Goal: Task Accomplishment & Management: Manage account settings

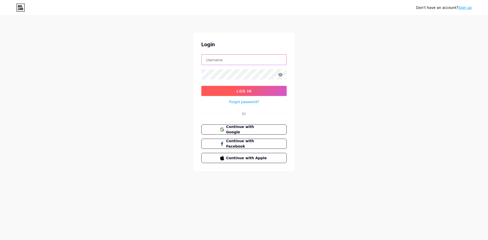
type input "[EMAIL_ADDRESS][DOMAIN_NAME]"
click at [264, 94] on button "Log In" at bounding box center [243, 91] width 85 height 10
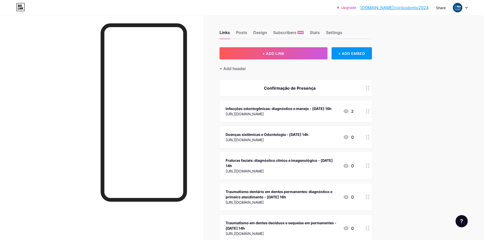
click at [468, 6] on div at bounding box center [460, 7] width 15 height 9
click at [422, 71] on li "Logout" at bounding box center [436, 72] width 63 height 14
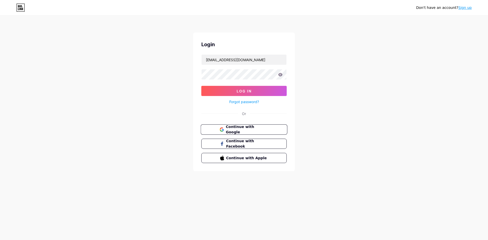
click at [270, 128] on button "Continue with Google" at bounding box center [244, 130] width 87 height 10
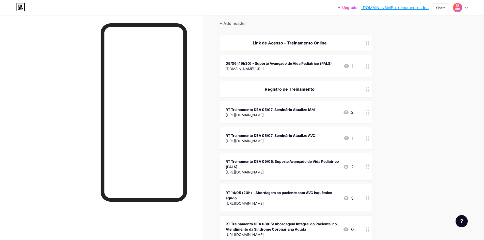
scroll to position [51, 0]
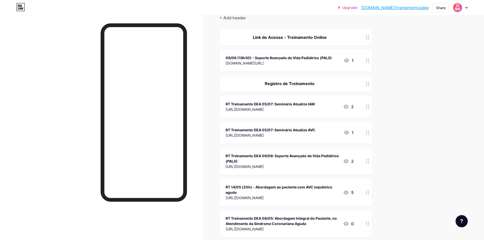
click at [369, 110] on div at bounding box center [368, 107] width 9 height 22
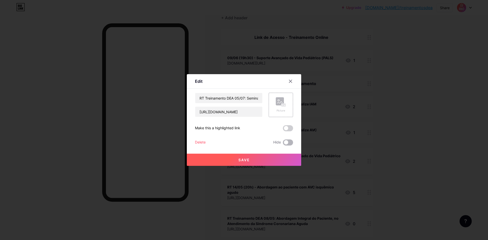
click at [289, 141] on span at bounding box center [288, 143] width 10 height 6
click at [283, 144] on input "checkbox" at bounding box center [283, 144] width 0 height 0
click at [285, 157] on button "Save" at bounding box center [244, 160] width 114 height 12
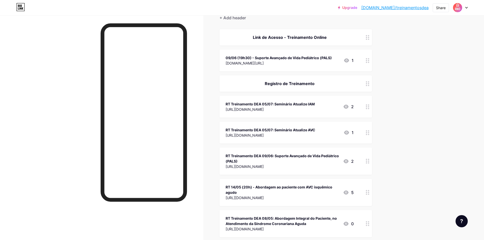
click at [369, 134] on circle at bounding box center [368, 134] width 1 height 1
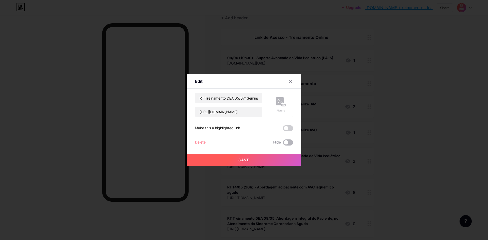
click at [283, 143] on span at bounding box center [288, 143] width 10 height 6
click at [283, 144] on input "checkbox" at bounding box center [283, 144] width 0 height 0
click at [279, 160] on button "Save" at bounding box center [244, 160] width 114 height 12
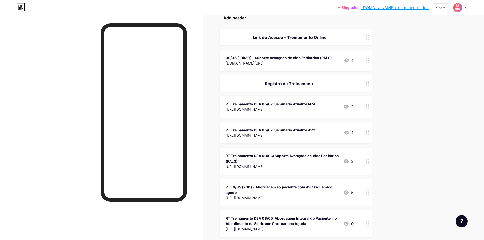
click at [241, 19] on div "+ Add header" at bounding box center [233, 18] width 26 height 6
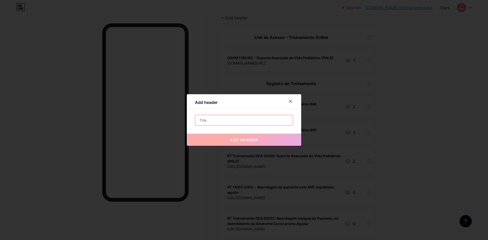
click at [233, 119] on input "text" at bounding box center [244, 120] width 98 height 10
click at [291, 100] on div at bounding box center [290, 101] width 9 height 9
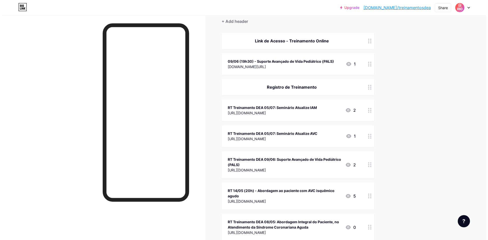
scroll to position [0, 0]
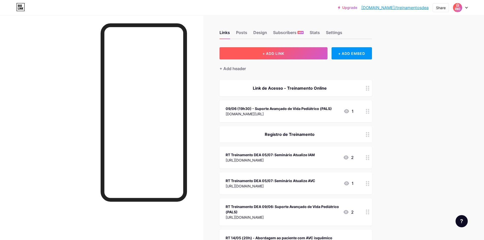
click at [303, 52] on button "+ ADD LINK" at bounding box center [274, 53] width 108 height 12
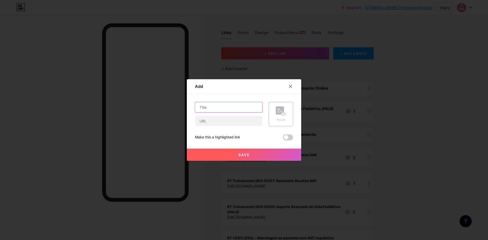
click at [247, 108] on input "text" at bounding box center [228, 107] width 67 height 10
paste input "Epidemiologia do AVC e evidências clínicas para trombólise e trombectomia – Dr.…"
click at [229, 107] on input "Epidemiologia do AVC e evidências clínicas para trombólise e trombectomia – Dr.…" at bounding box center [228, 107] width 67 height 10
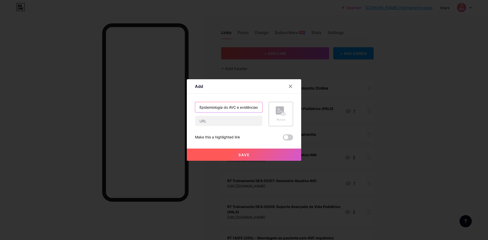
drag, startPoint x: 215, startPoint y: 107, endPoint x: 177, endPoint y: 107, distance: 38.1
click at [177, 107] on div "Add Content YouTube Play YouTube video without leaving your page. ADD Vimeo Pla…" at bounding box center [244, 120] width 488 height 240
click at [198, 107] on input "Epidemiologia do AVC e evidências clínicas para trombólise e trombectomia – Dr.…" at bounding box center [228, 107] width 67 height 10
type input "RT TREINAMENTO: Epidemiologia do AVC e evidências clínicas para trombólise e tr…"
click at [243, 124] on input "text" at bounding box center [228, 121] width 67 height 10
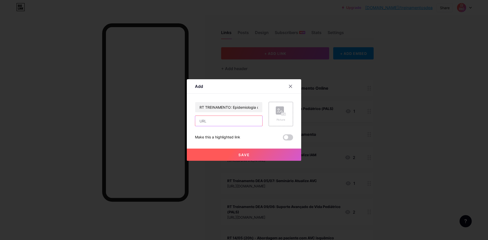
paste input "https://docs.google.com/forms/d/e/1FAIpQLSeUWb2943umd1BWn0vPZYR60WnmWEZ0BvwXQe4…"
type input "https://docs.google.com/forms/d/e/1FAIpQLSeUWb2943umd1BWn0vPZYR60WnmWEZ0BvwXQe4…"
click at [245, 156] on span "Save" at bounding box center [244, 155] width 11 height 4
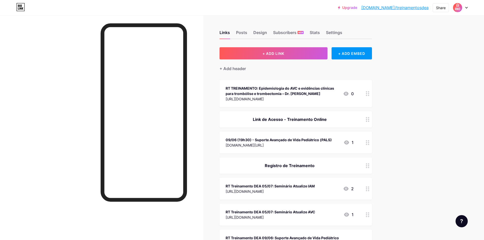
click at [308, 166] on div "Registro de Treinamento" at bounding box center [290, 166] width 128 height 6
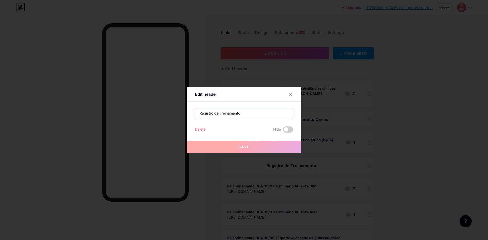
click at [211, 113] on input "Registro de Treinamento" at bounding box center [244, 113] width 98 height 10
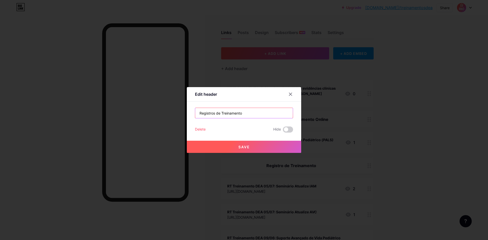
click at [250, 111] on input "Registros de Treinamento" at bounding box center [244, 113] width 98 height 10
type input "Registros de Treinamento - AGOSTO"
click at [260, 146] on button "Save" at bounding box center [244, 147] width 114 height 12
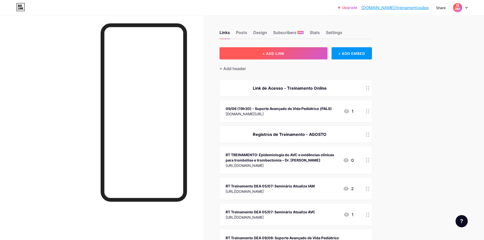
click at [302, 53] on button "+ ADD LINK" at bounding box center [274, 53] width 108 height 12
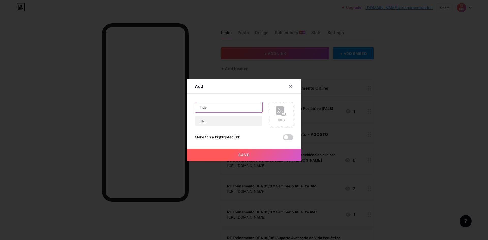
click at [246, 107] on input "text" at bounding box center [228, 107] width 67 height 10
paste input "Escalas e Triagem no AVC – Enf. Priscila Almeida"
type input "Escalas e Triagem no AVC – Enf. Priscila Almeida"
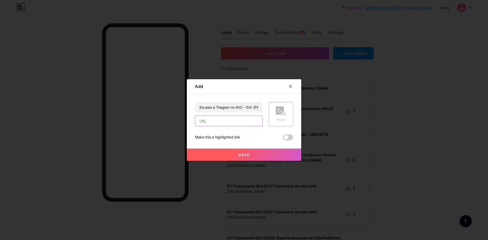
click at [212, 123] on input "text" at bounding box center [228, 121] width 67 height 10
paste input "https://docs.google.com/forms/d/e/1FAIpQLSdDwZKPNzRpekku8h4A9v8sAHqRAMU8dzZU3tp…"
type input "https://docs.google.com/forms/d/e/1FAIpQLSdDwZKPNzRpekku8h4A9v8sAHqRAMU8dzZU3tp…"
click at [210, 153] on button "Save" at bounding box center [244, 155] width 114 height 12
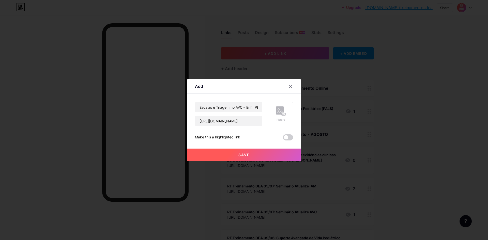
scroll to position [0, 0]
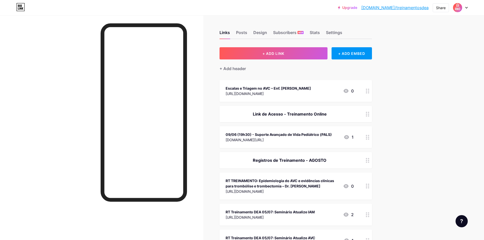
click at [306, 84] on div "Escalas e Triagem no AVC – Enf. Priscila Almeida https://docs.google.com/forms/…" at bounding box center [296, 91] width 153 height 22
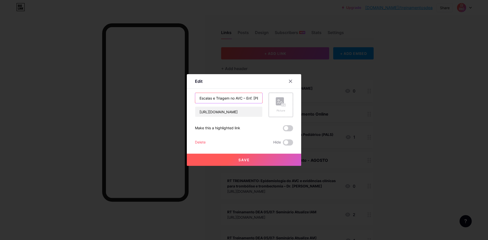
click at [197, 98] on input "Escalas e Triagem no AVC – Enf. Priscila Almeida" at bounding box center [228, 98] width 67 height 10
type input "RT TREINAMENTO: Escalas e Triagem no AVC – Enf. Priscila Almeida"
click at [245, 161] on span "Save" at bounding box center [244, 160] width 11 height 4
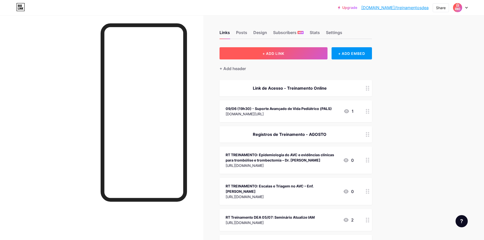
click at [303, 53] on button "+ ADD LINK" at bounding box center [274, 53] width 108 height 12
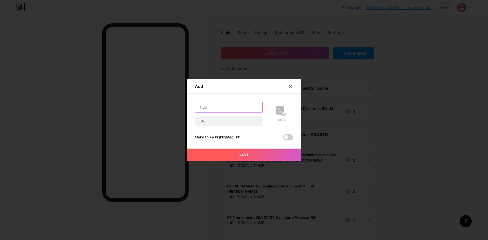
click at [240, 105] on input "text" at bounding box center [228, 107] width 67 height 10
paste input "VENTILAÇÃO MECÂNICA EM PEDIATRIA - pediatra Catherine Pires"
click at [242, 109] on input "VENTILAÇÃO MECÂNICA EM PEDIATRIA - pediatra Catherine Pires" at bounding box center [228, 107] width 67 height 10
click at [219, 108] on input "VENTILAÇÃO MECÂNICA EM PEDIATRIA - pediatra Catherine Pires" at bounding box center [228, 107] width 67 height 10
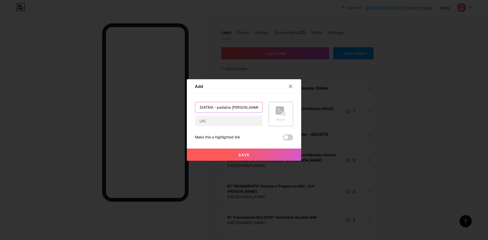
click at [218, 109] on input "VENTILAÇÃO MECÂNICA EM PEDIATRIA - pediatra Catherine Pires" at bounding box center [228, 107] width 67 height 10
click at [235, 110] on input "VENTILAÇÃO MECÂNICA EM PEDIATRIA - Pediatra Catherine Pires" at bounding box center [228, 107] width 67 height 10
drag, startPoint x: 240, startPoint y: 108, endPoint x: 154, endPoint y: 106, distance: 86.0
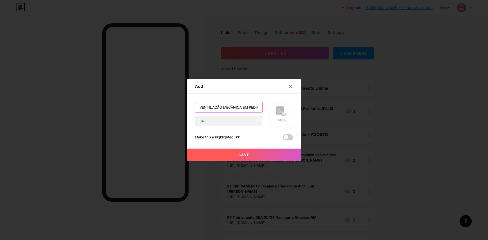
click at [154, 106] on div "Add Content YouTube Play YouTube video without leaving your page. ADD Vimeo Pla…" at bounding box center [244, 120] width 488 height 240
click at [206, 109] on input "VENTILAÇÃO MECÂNICA EM PEDIATRIA - Pediatra Catherine Pires" at bounding box center [228, 107] width 67 height 10
click at [198, 109] on input "VENTILAÇÃO MECÂNICA EM PEDIATRIA - Pediatra Catherine Pires" at bounding box center [228, 107] width 67 height 10
type input "RT TREINAMENTO: VENTILAÇÃO MECÂNICA EM PEDIATRIA - Pediatra Catherine Pires"
click at [219, 121] on input "text" at bounding box center [228, 121] width 67 height 10
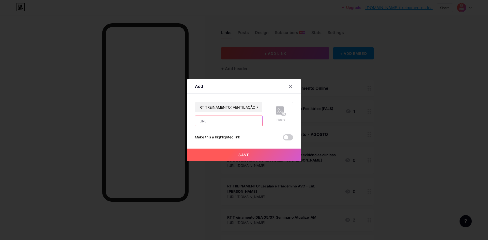
paste input "https://docs.google.com/forms/d/e/1FAIpQLSfDgcZqvpYEReJkwO0VYOmI8gCkNnN0Rp7PWlk…"
type input "https://docs.google.com/forms/d/e/1FAIpQLSfDgcZqvpYEReJkwO0VYOmI8gCkNnN0Rp7PWlk…"
click at [235, 153] on button "Save" at bounding box center [244, 155] width 114 height 12
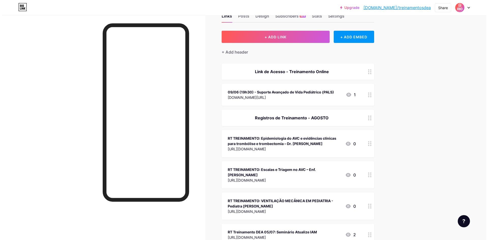
scroll to position [25, 0]
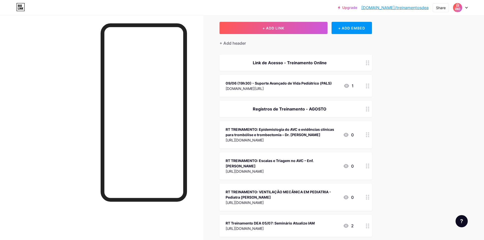
click at [322, 62] on div "Link de Acesso - Treinamento Online" at bounding box center [290, 63] width 128 height 6
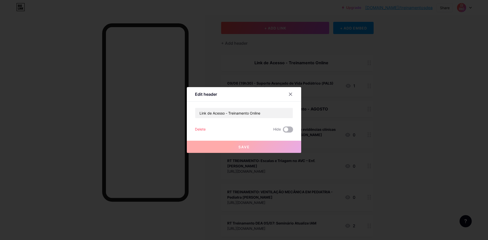
click at [284, 127] on span at bounding box center [288, 130] width 10 height 6
click at [283, 131] on input "checkbox" at bounding box center [283, 131] width 0 height 0
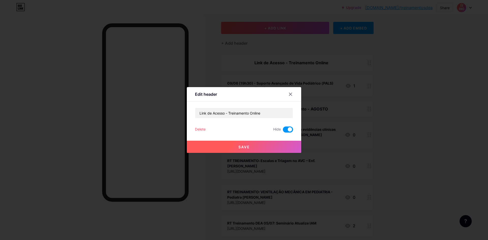
click at [281, 145] on button "Save" at bounding box center [244, 147] width 114 height 12
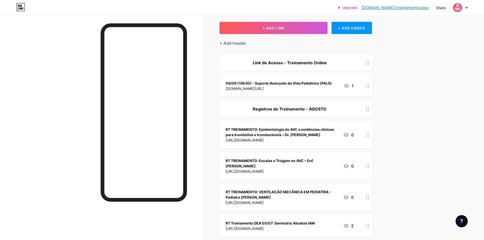
click at [297, 197] on div "RT TREINAMENTO: VENTILAÇÃO MECÂNICA EM PEDIATRIA - Pediatra Catherine Pires" at bounding box center [282, 194] width 113 height 11
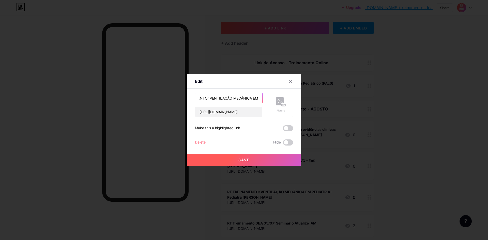
scroll to position [0, 24]
drag, startPoint x: 234, startPoint y: 98, endPoint x: 228, endPoint y: 101, distance: 6.5
click at [228, 101] on input "RT TREINAMENTO: VENTILAÇÃO MECÂNICA EM PEDIATRIA - Pediatra Catherine Pires" at bounding box center [228, 98] width 67 height 10
drag, startPoint x: 229, startPoint y: 99, endPoint x: 243, endPoint y: 100, distance: 14.0
click at [243, 100] on input "RT TREINAMENTO: Ventilação MECÂNICA EM PEDIATRIA - Pediatra Catherine Pires" at bounding box center [228, 98] width 67 height 10
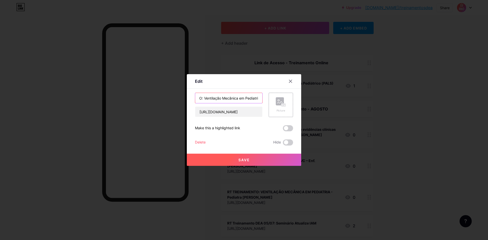
scroll to position [0, 32]
type input "RT TREINAMENTO: Ventilação Mecânica em Pediatria - Pediatra Catherine Pires"
click at [257, 158] on button "Save" at bounding box center [244, 160] width 114 height 12
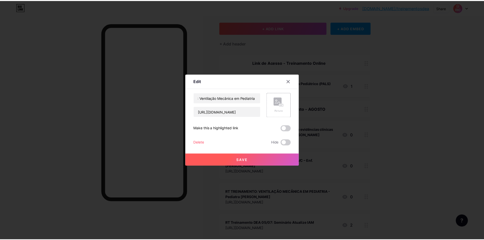
scroll to position [0, 0]
